Goal: Navigation & Orientation: Find specific page/section

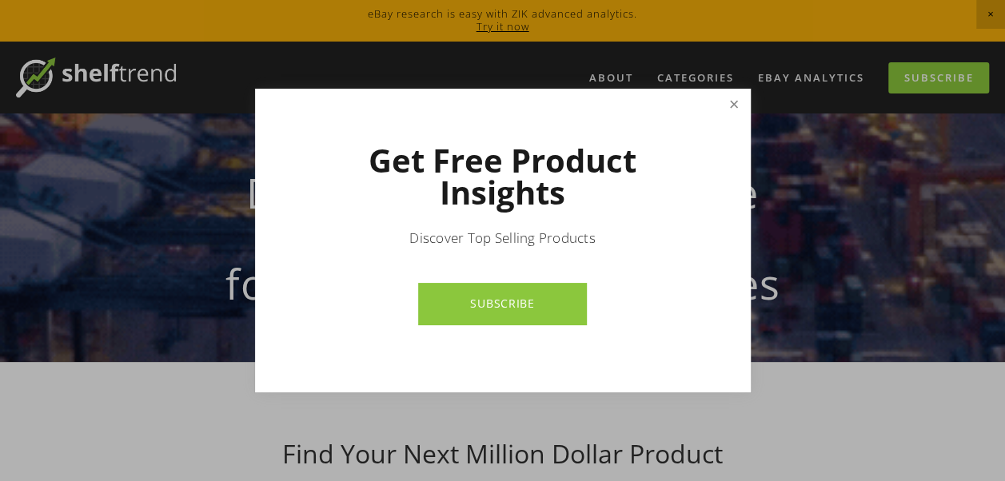
click at [726, 100] on link "Close" at bounding box center [733, 105] width 28 height 28
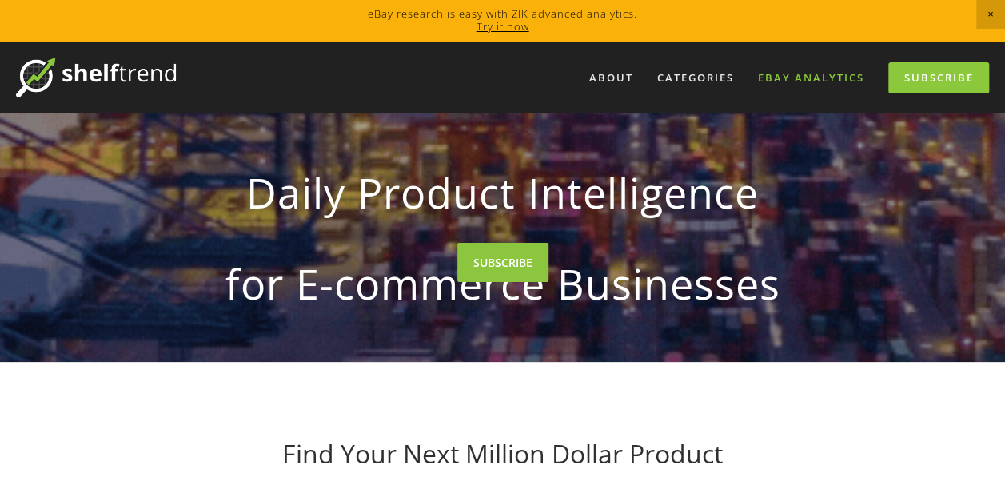
click at [780, 86] on link "eBay Analytics" at bounding box center [810, 78] width 127 height 26
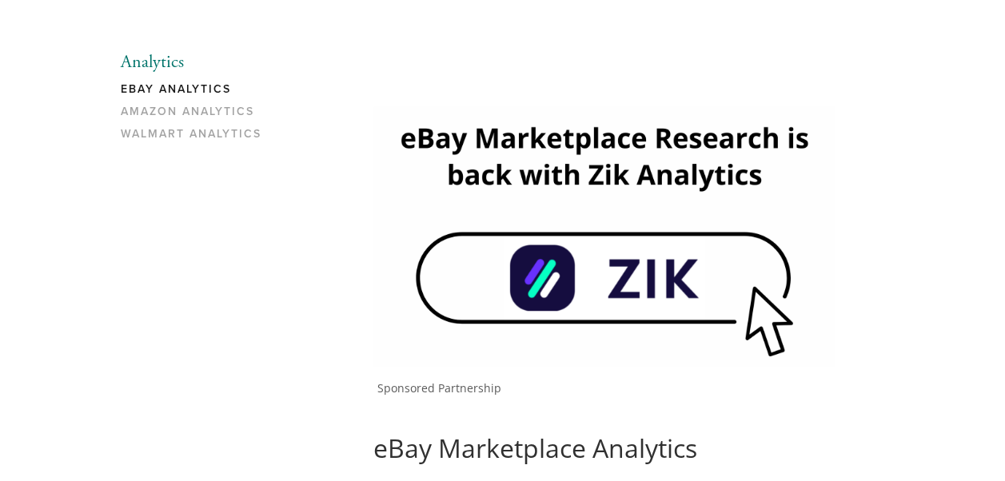
scroll to position [137, 0]
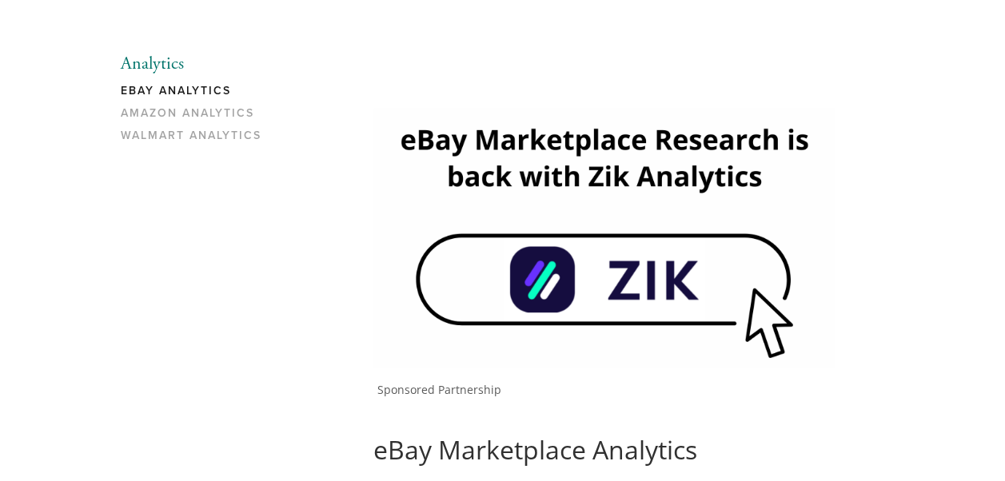
click at [569, 281] on img at bounding box center [604, 238] width 462 height 260
